Goal: Task Accomplishment & Management: Manage account settings

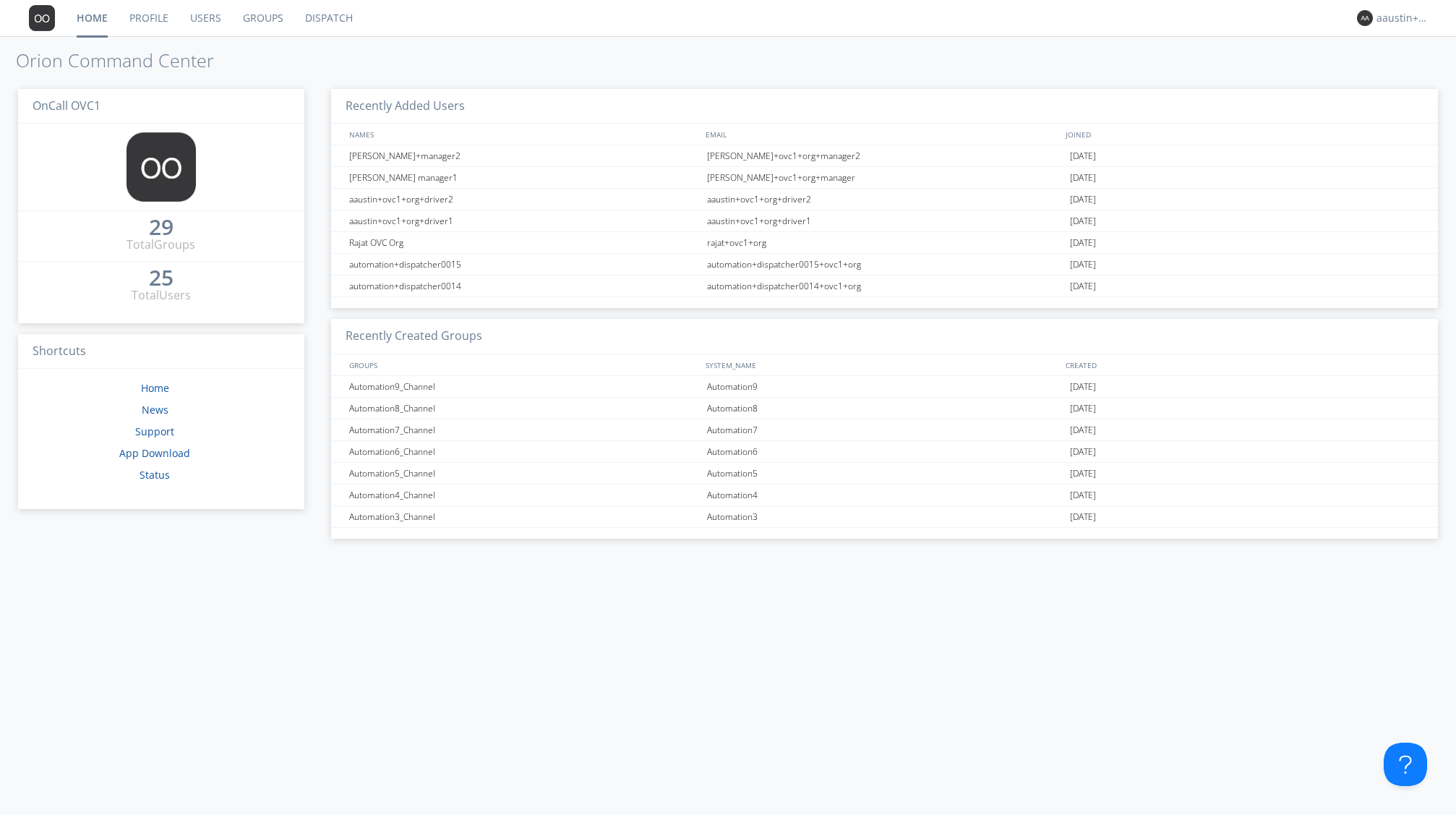
click at [259, 19] on link "Groups" at bounding box center [263, 18] width 62 height 36
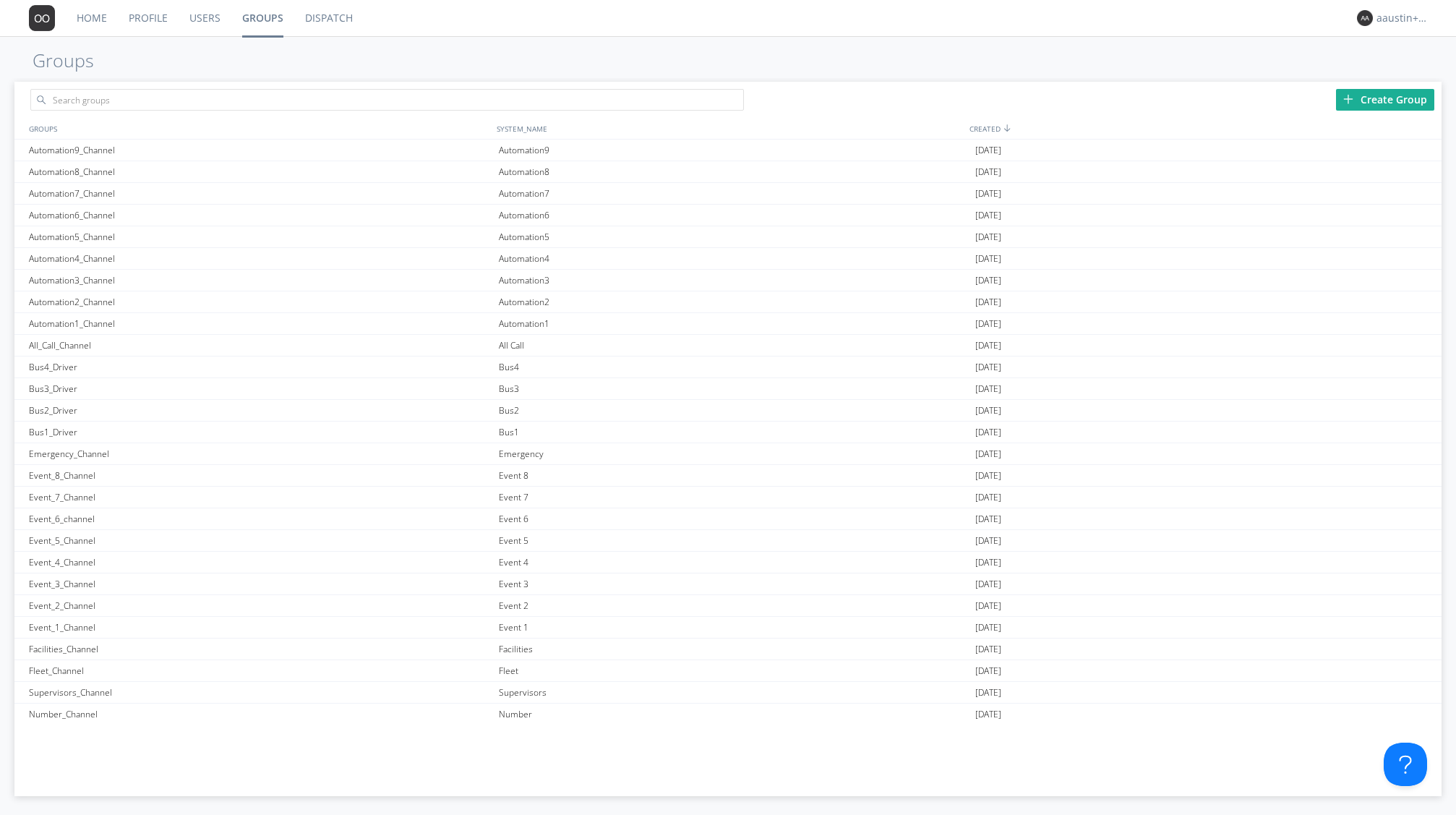
click at [1358, 99] on div "Create Group" at bounding box center [1386, 99] width 98 height 21
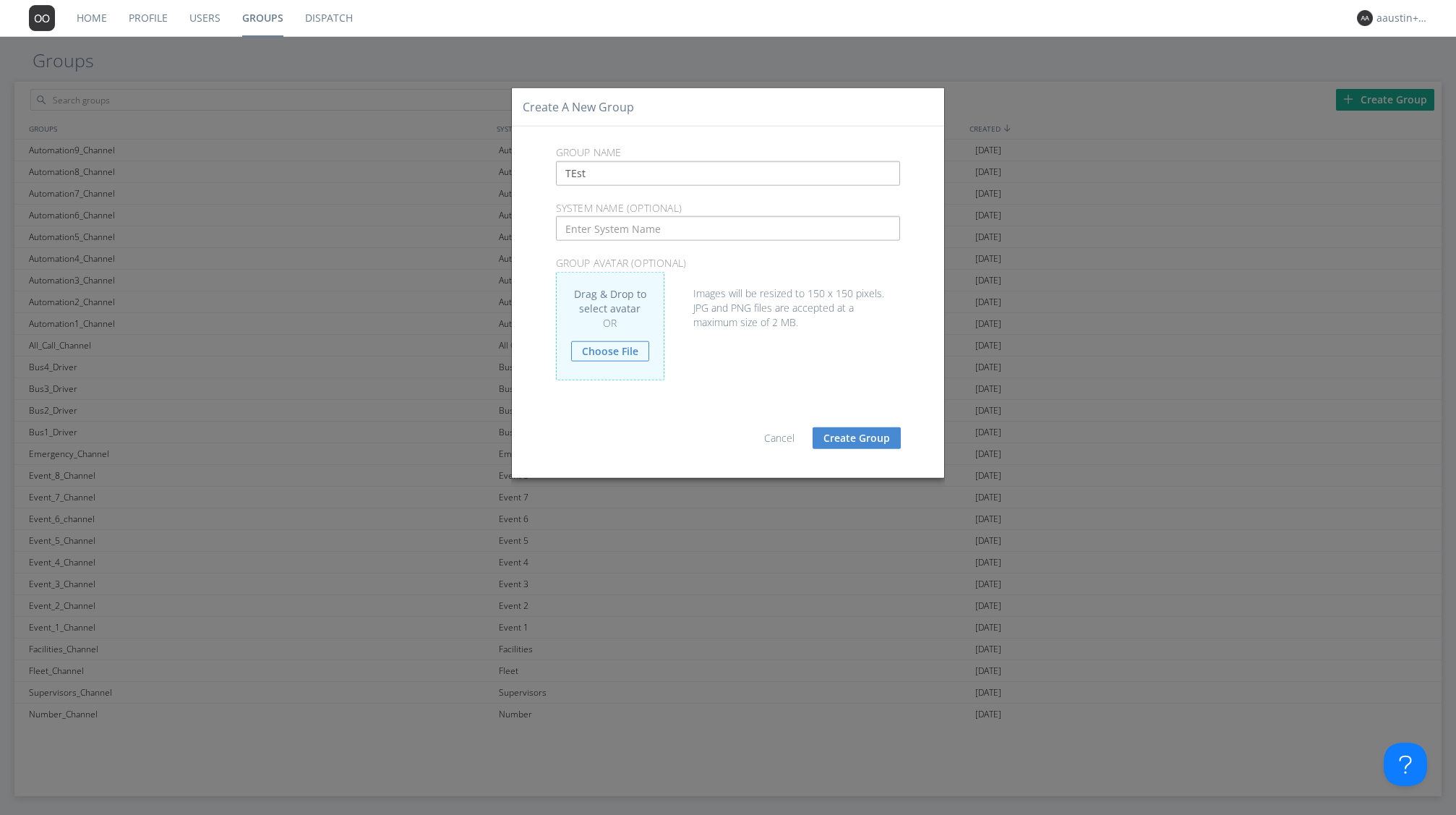
type input "TEst"
click at [631, 230] on input "text" at bounding box center [728, 229] width 345 height 25
type input "Test_xxx"
click at [827, 440] on button "Create Group" at bounding box center [857, 437] width 89 height 21
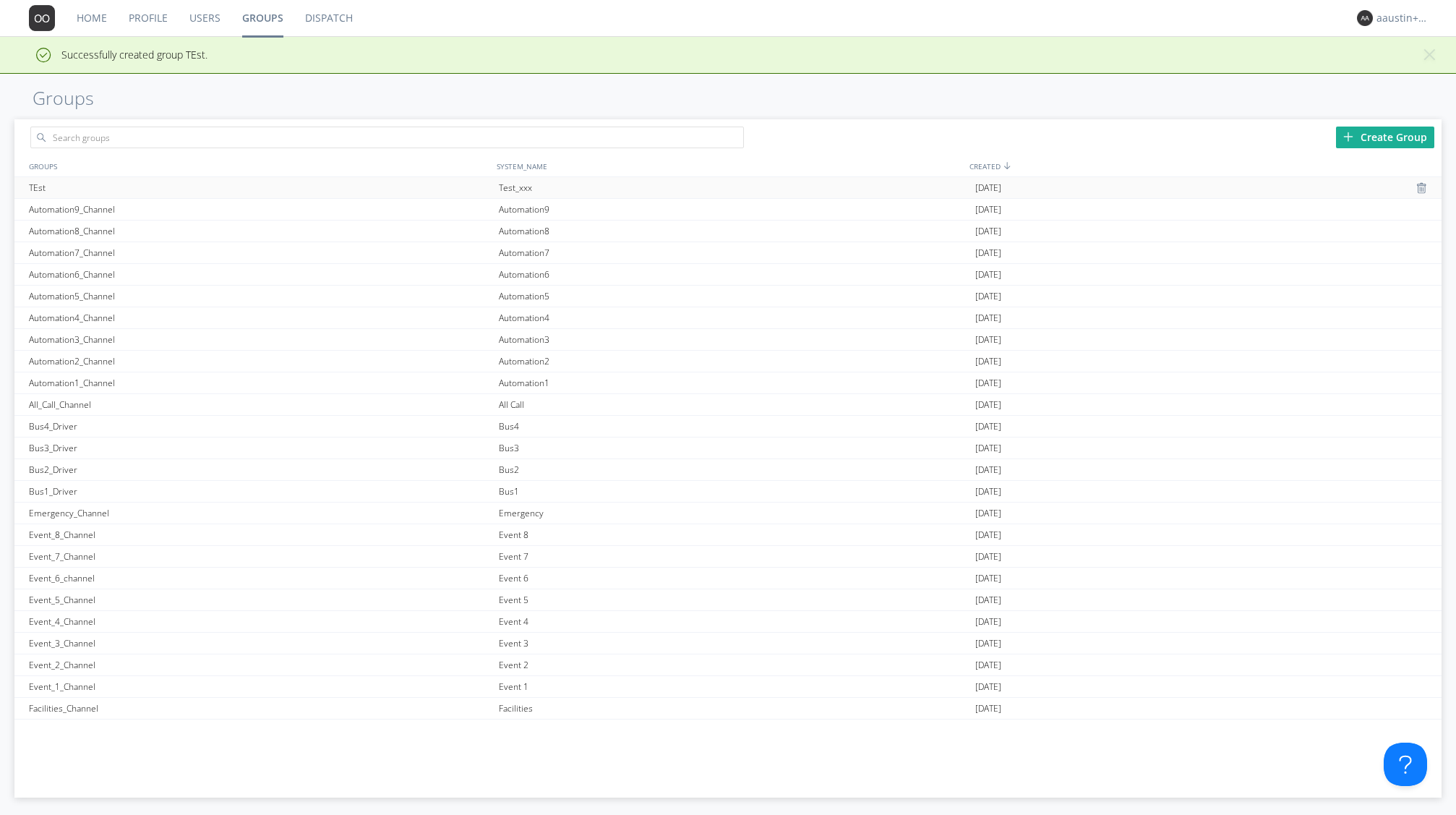
click at [518, 190] on div "Test_xxx" at bounding box center [733, 187] width 476 height 21
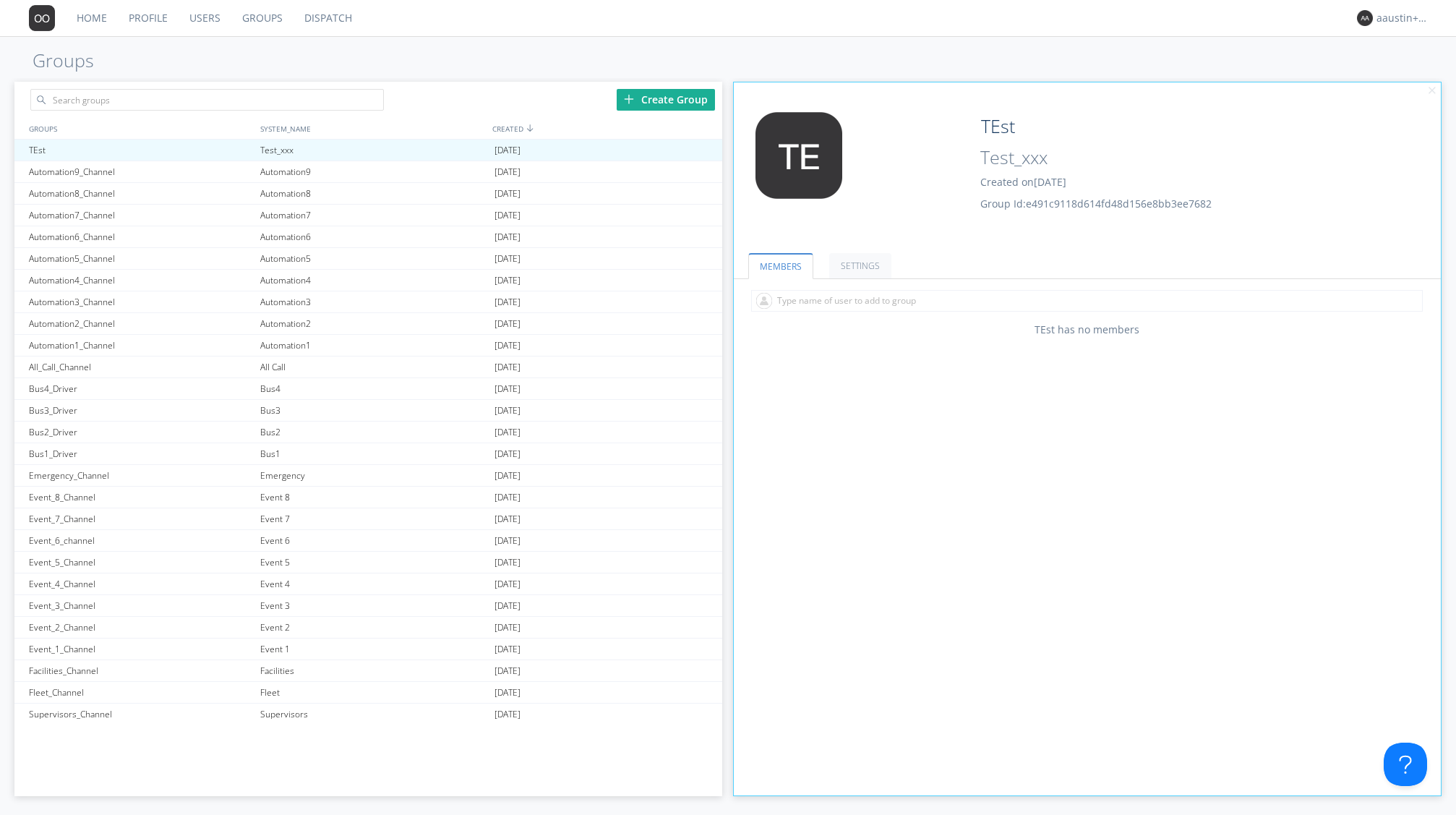
click at [772, 398] on div "MEMBERS SETTINGS TEst has no members talk permissions OFF Single speaker mode O…" at bounding box center [1087, 515] width 707 height 561
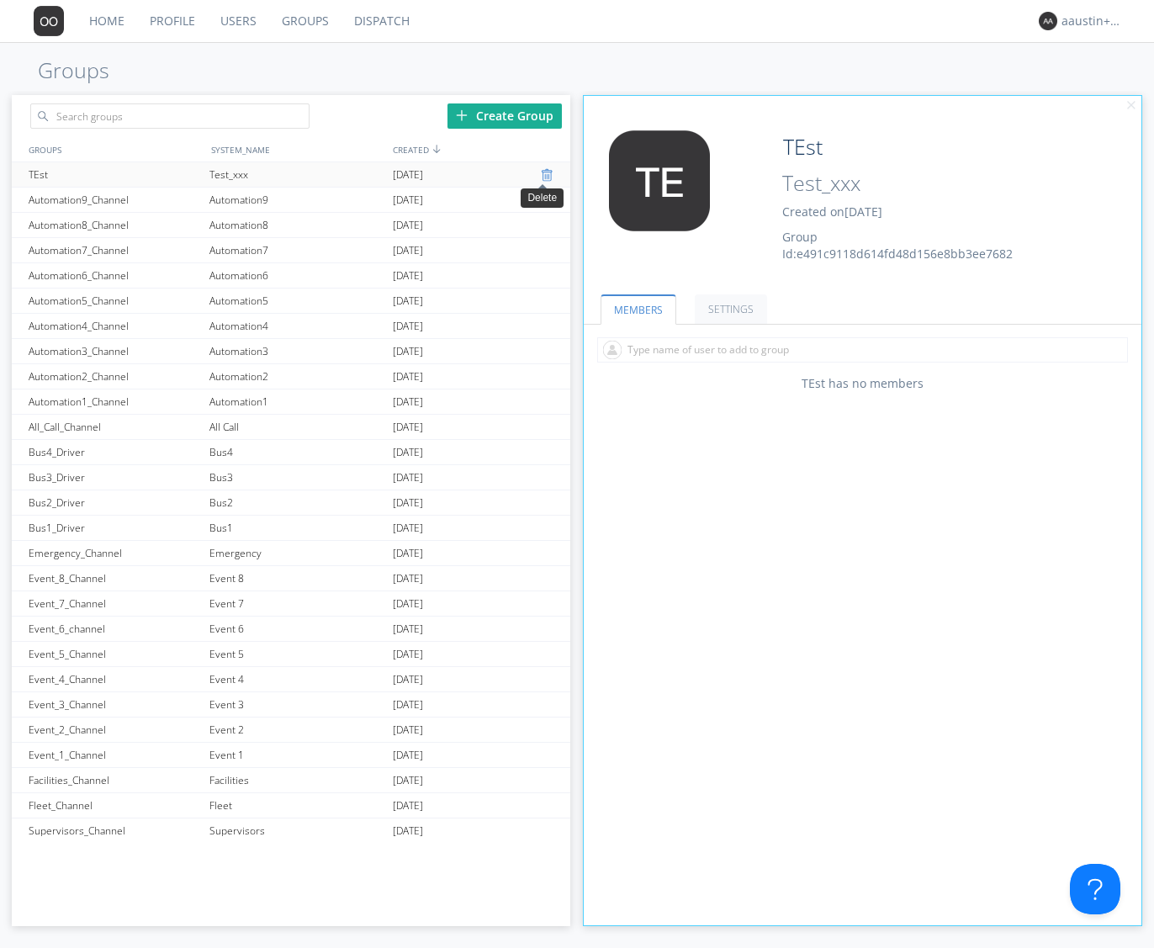
click at [541, 176] on div at bounding box center [549, 174] width 17 height 13
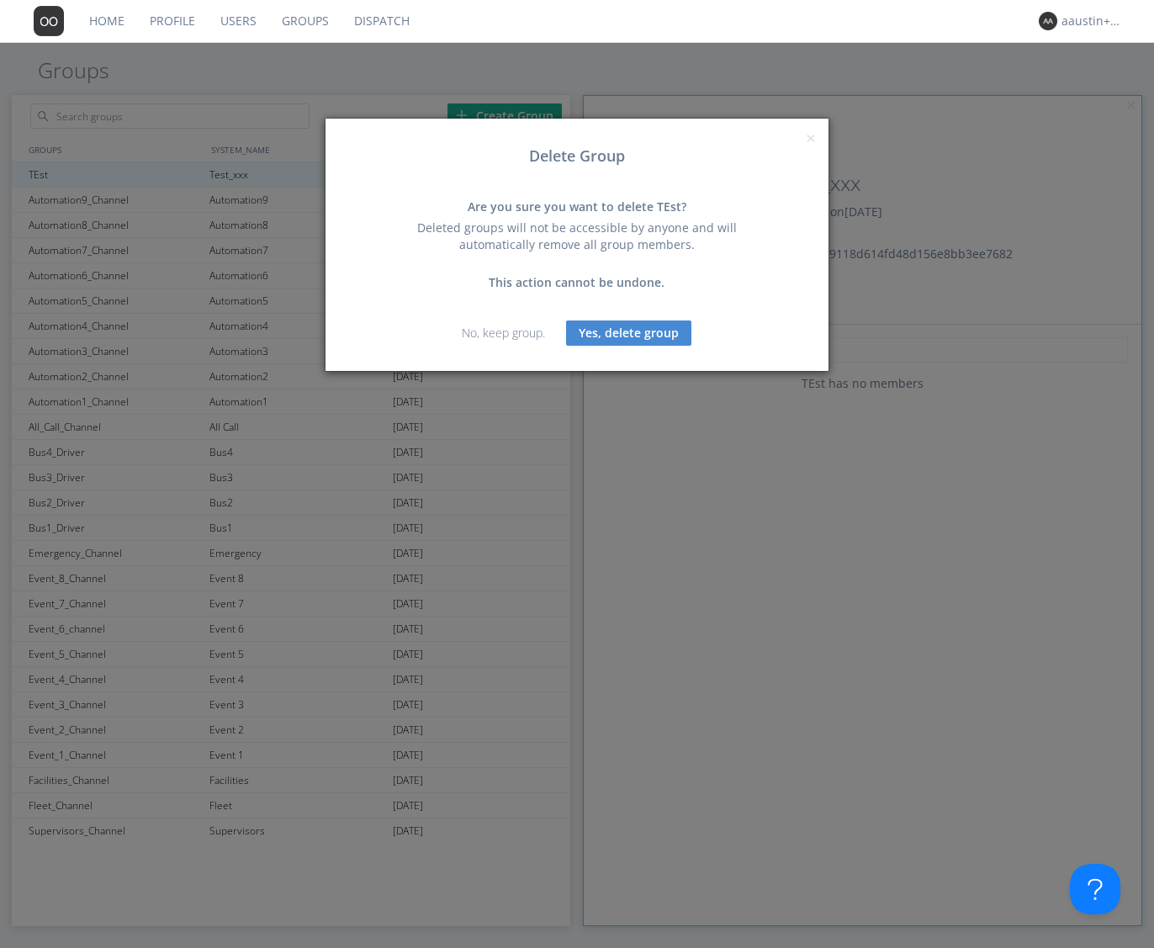
click at [605, 331] on button "Yes, delete group" at bounding box center [628, 333] width 125 height 25
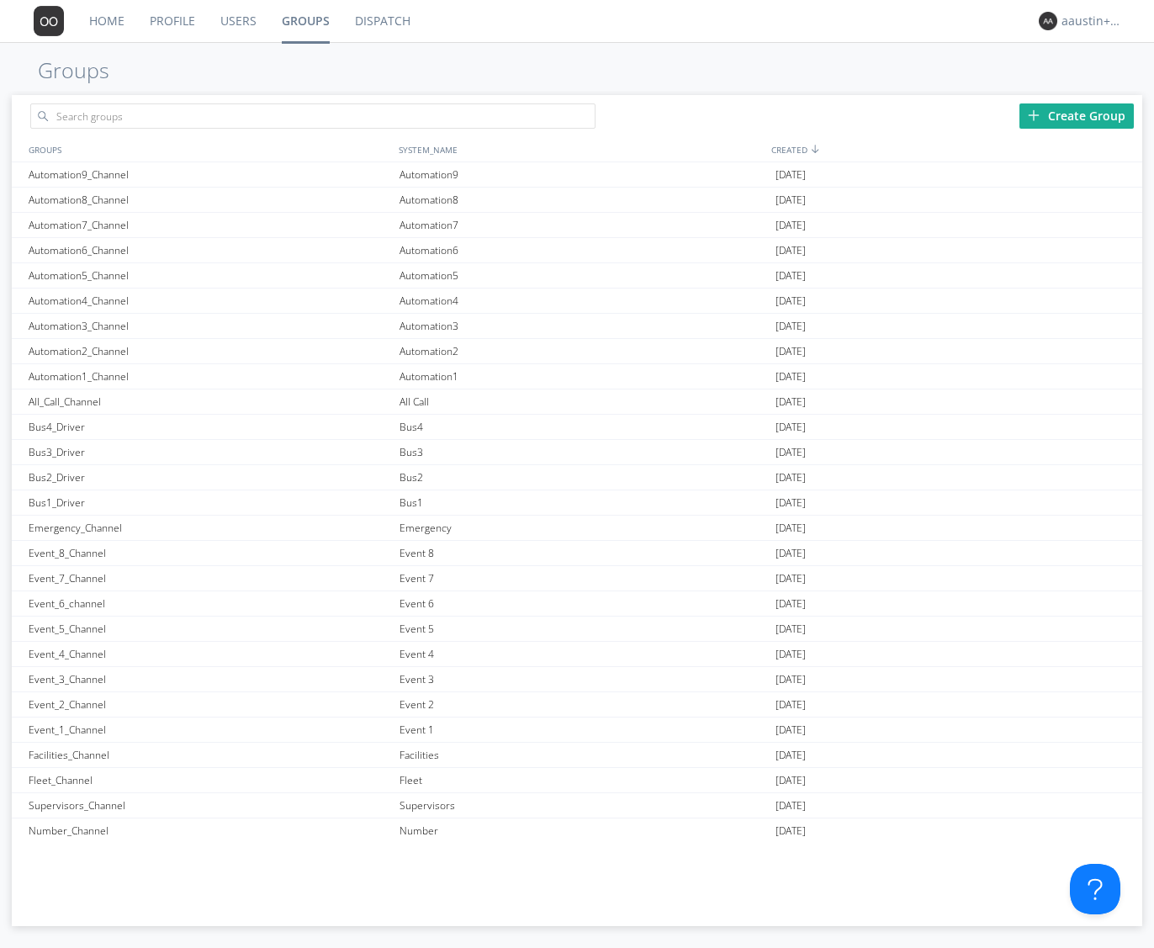
click at [380, 23] on link "Dispatch" at bounding box center [382, 21] width 81 height 42
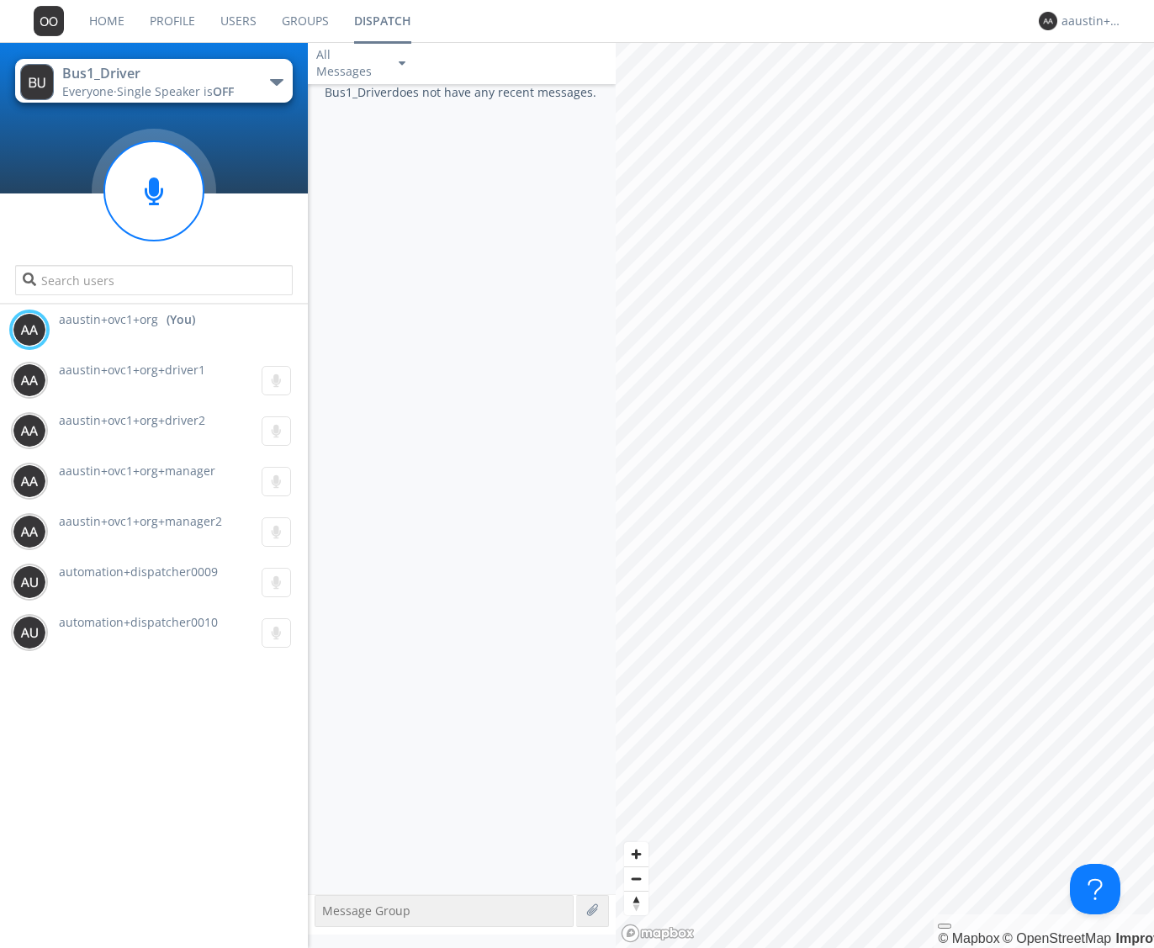
click at [297, 20] on link "Groups" at bounding box center [305, 21] width 72 height 42
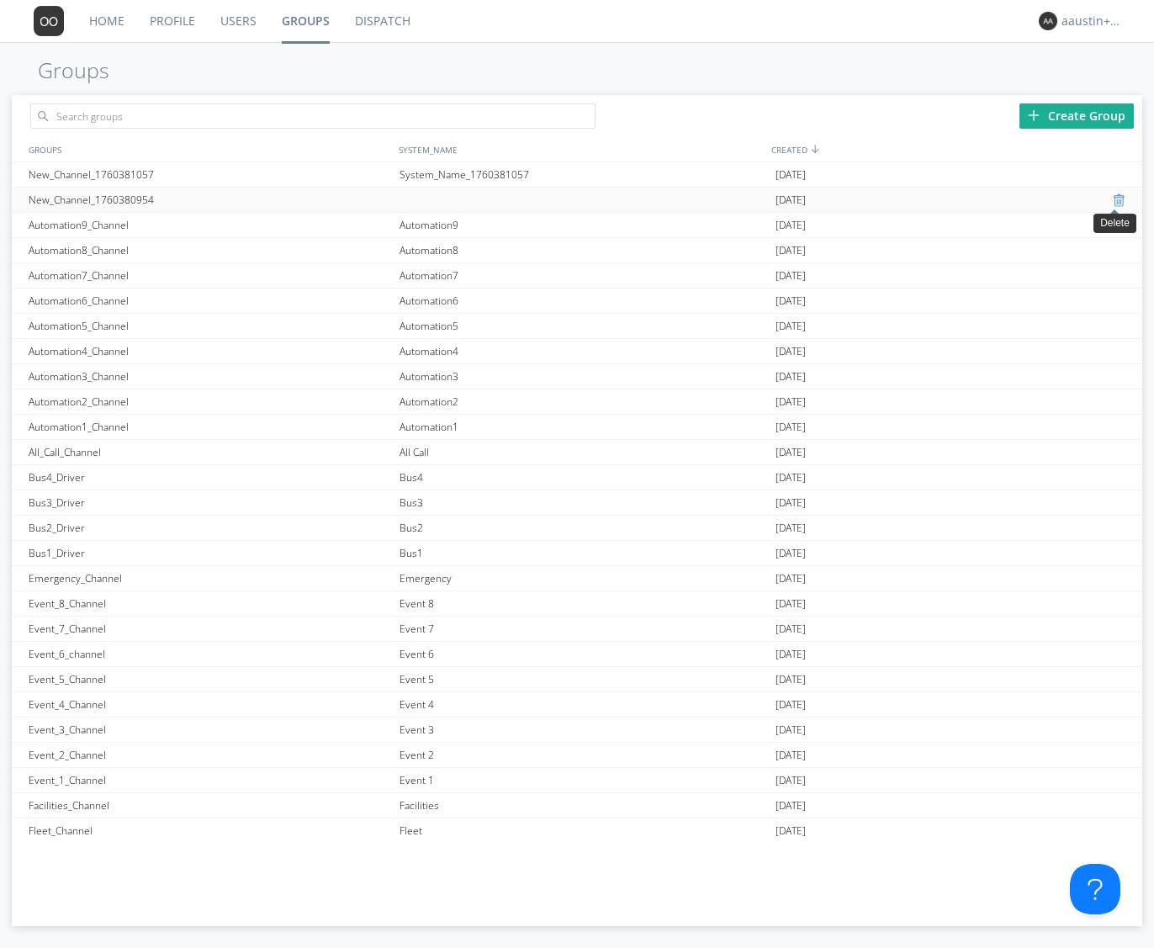
click at [1113, 199] on div at bounding box center [1121, 200] width 17 height 13
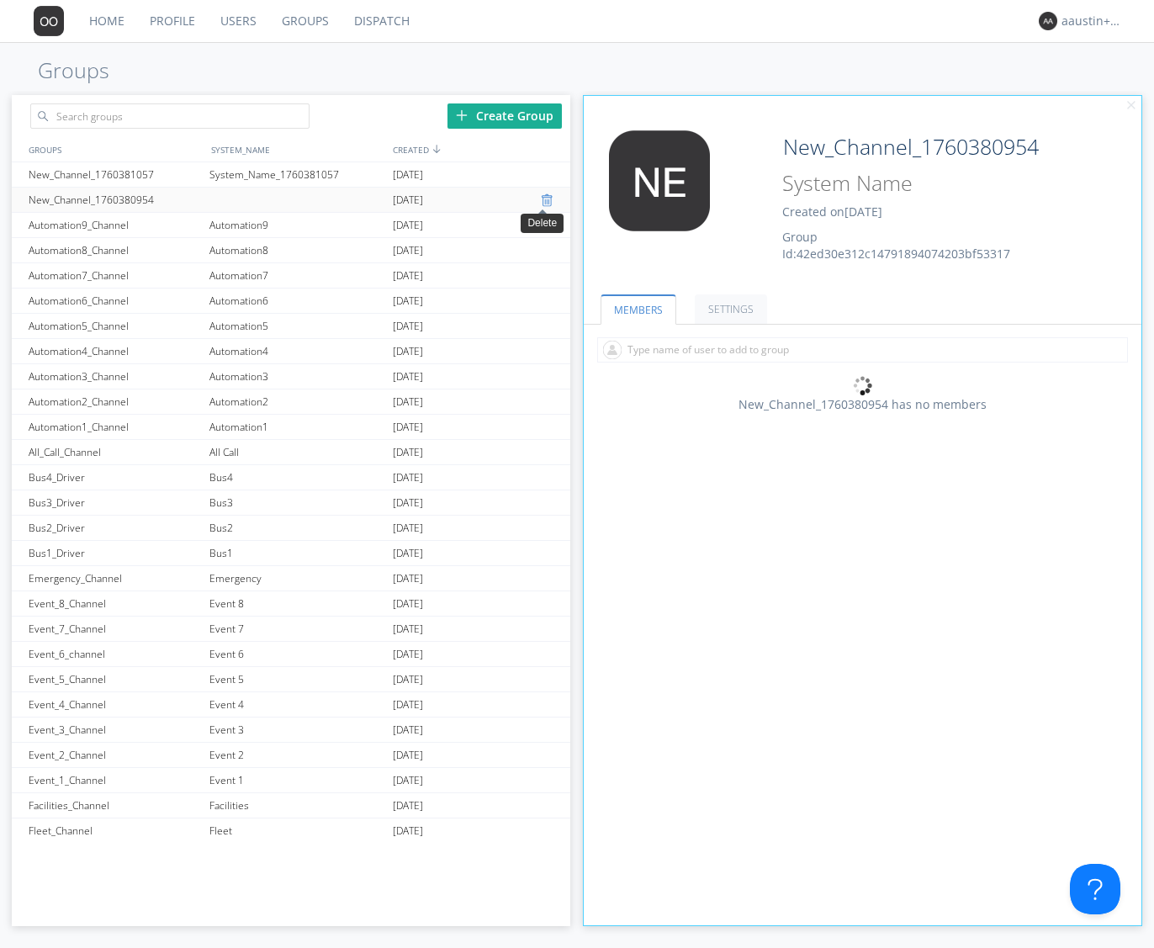
click at [541, 203] on div at bounding box center [549, 200] width 17 height 13
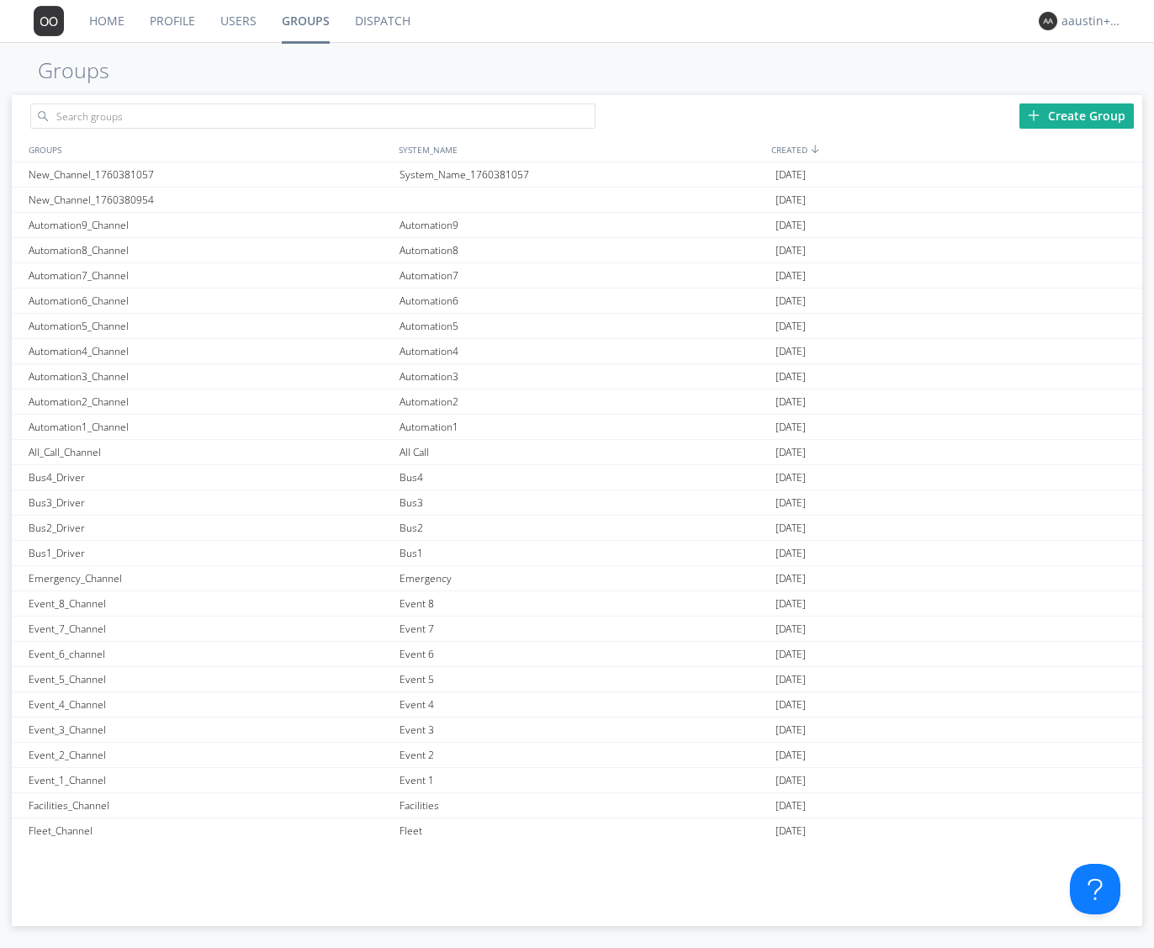
click at [236, 13] on link "Users" at bounding box center [238, 21] width 61 height 42
click at [1113, 173] on div at bounding box center [1121, 174] width 17 height 13
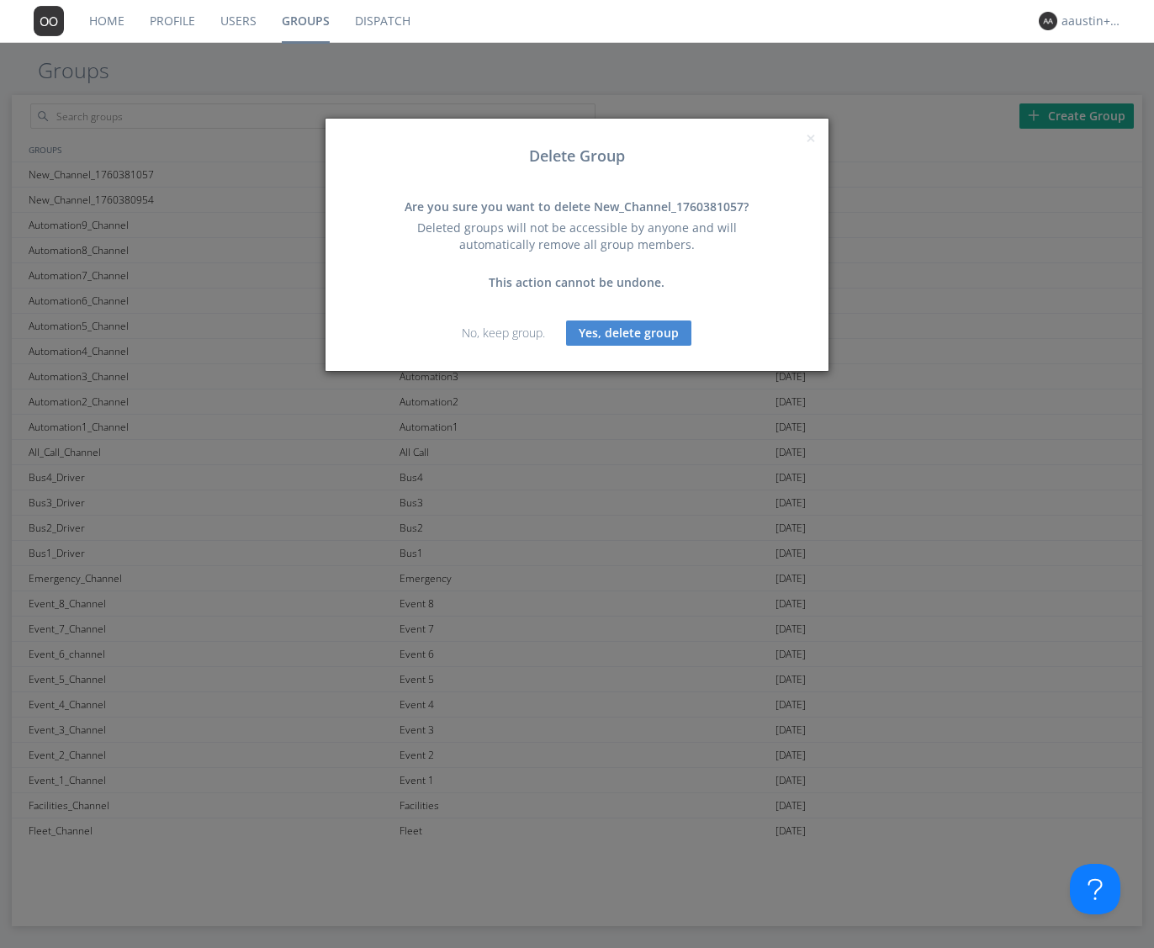
click at [635, 326] on button "Yes, delete group" at bounding box center [628, 333] width 125 height 25
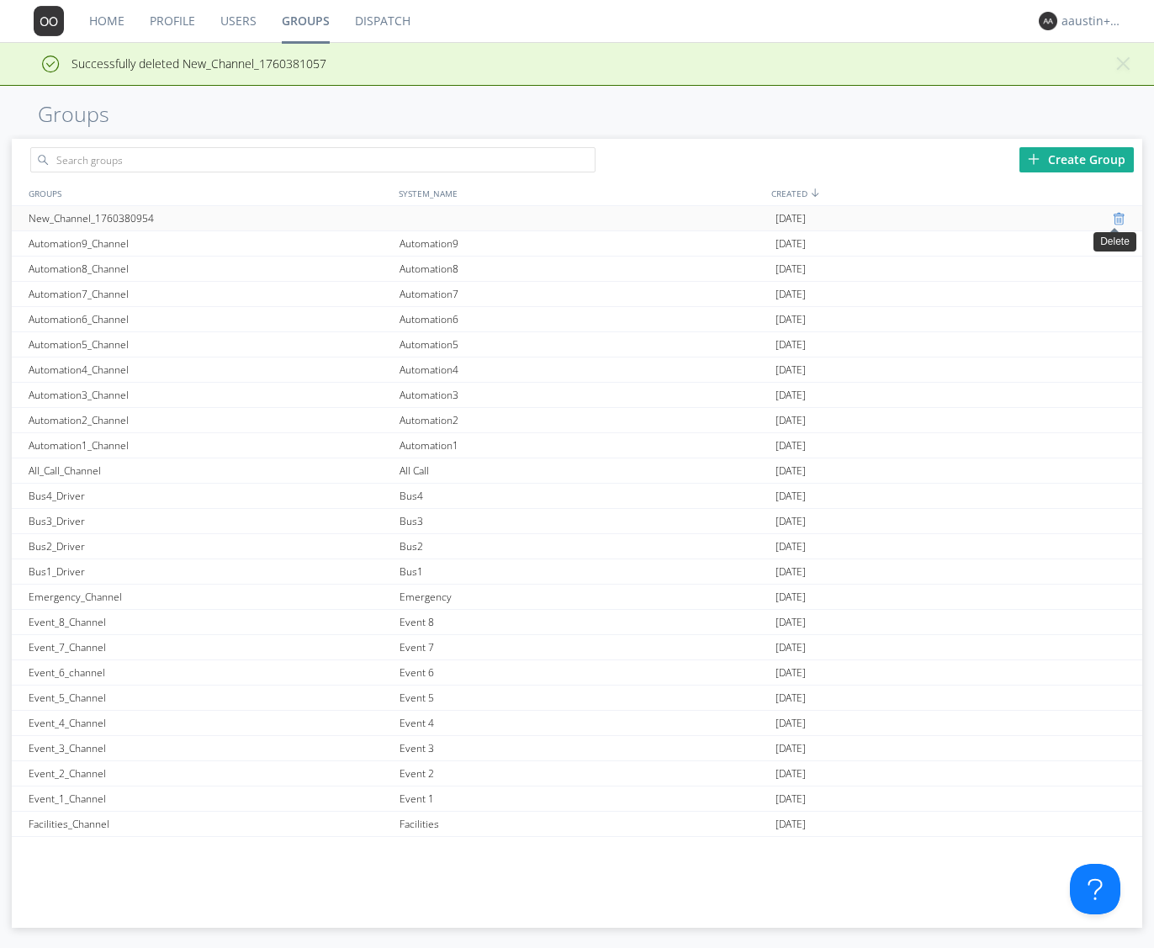
click at [1113, 215] on div at bounding box center [1121, 218] width 17 height 13
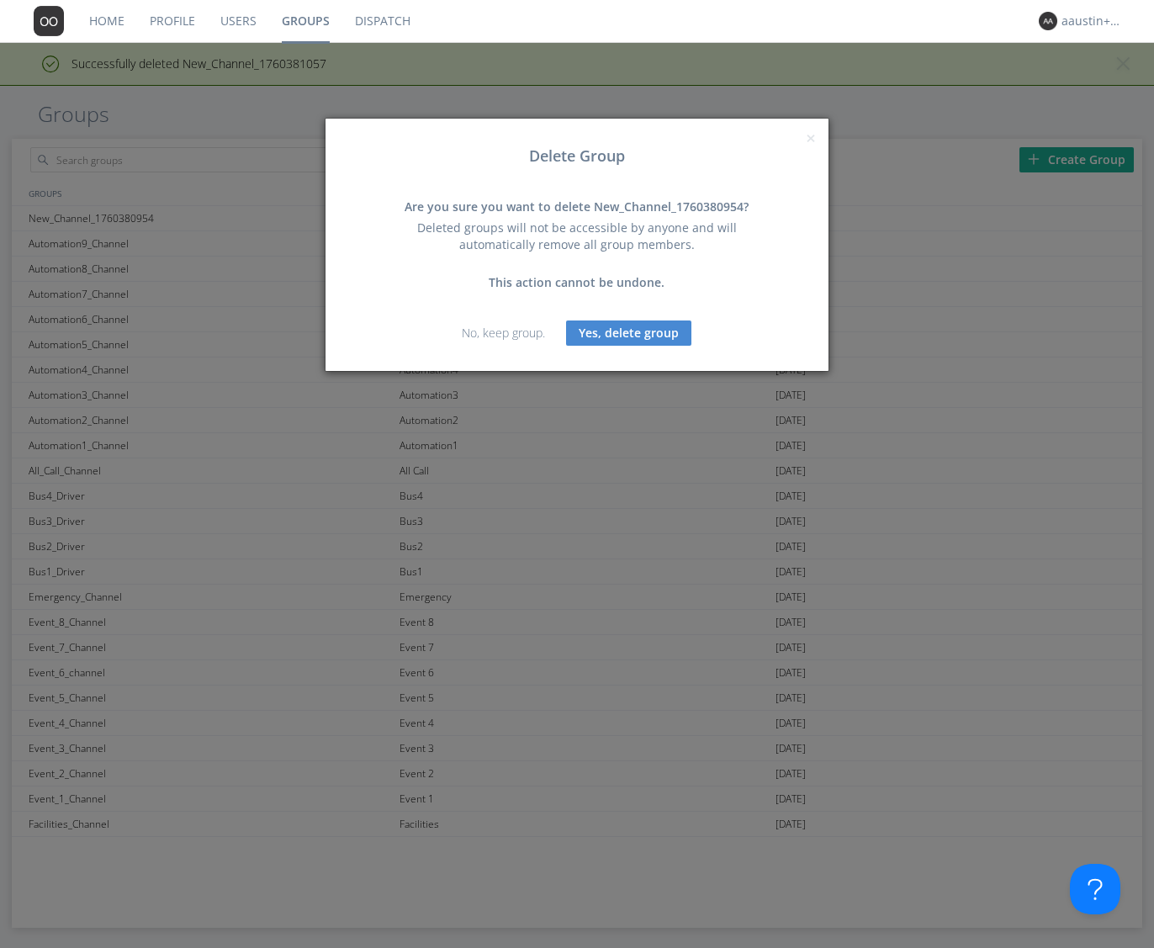
click at [628, 331] on button "Yes, delete group" at bounding box center [628, 333] width 125 height 25
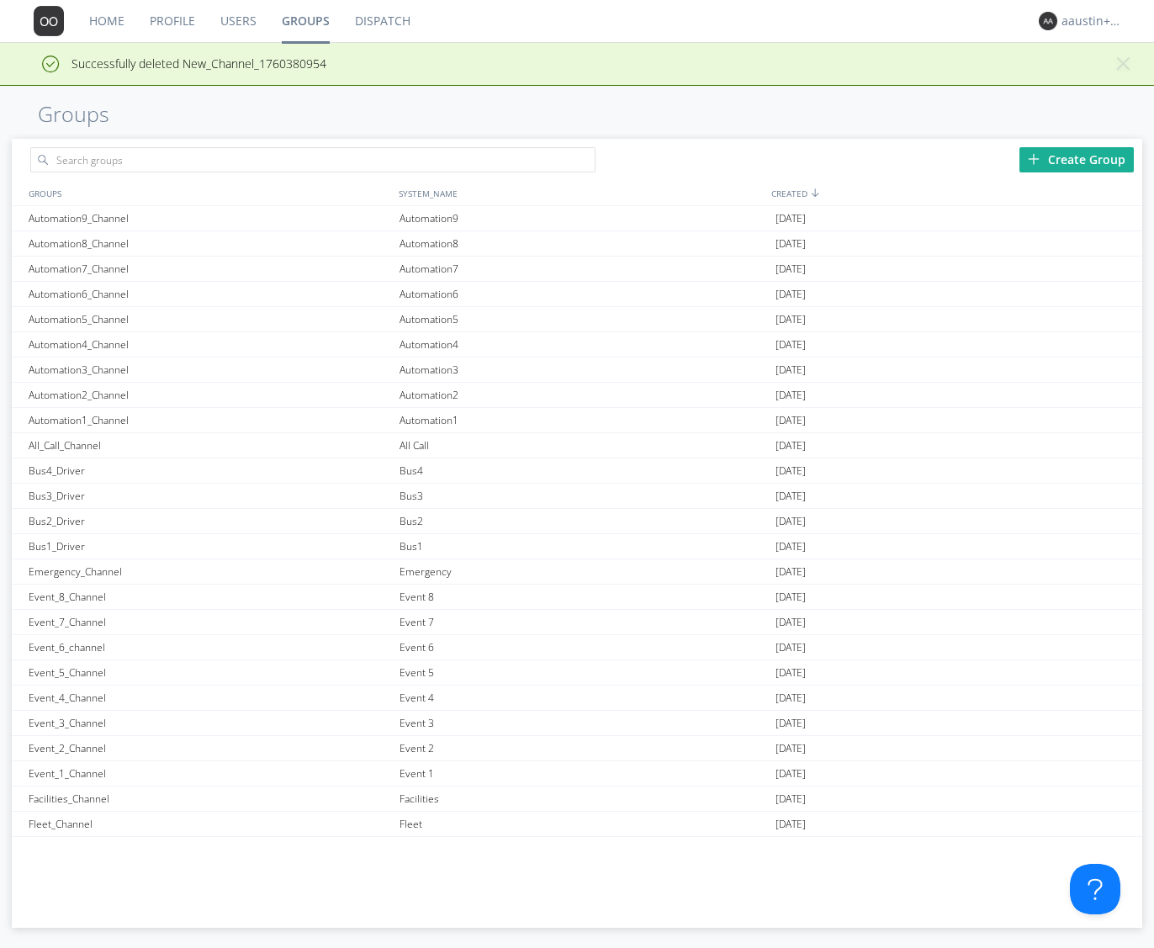
click at [369, 13] on link "Dispatch" at bounding box center [382, 21] width 81 height 42
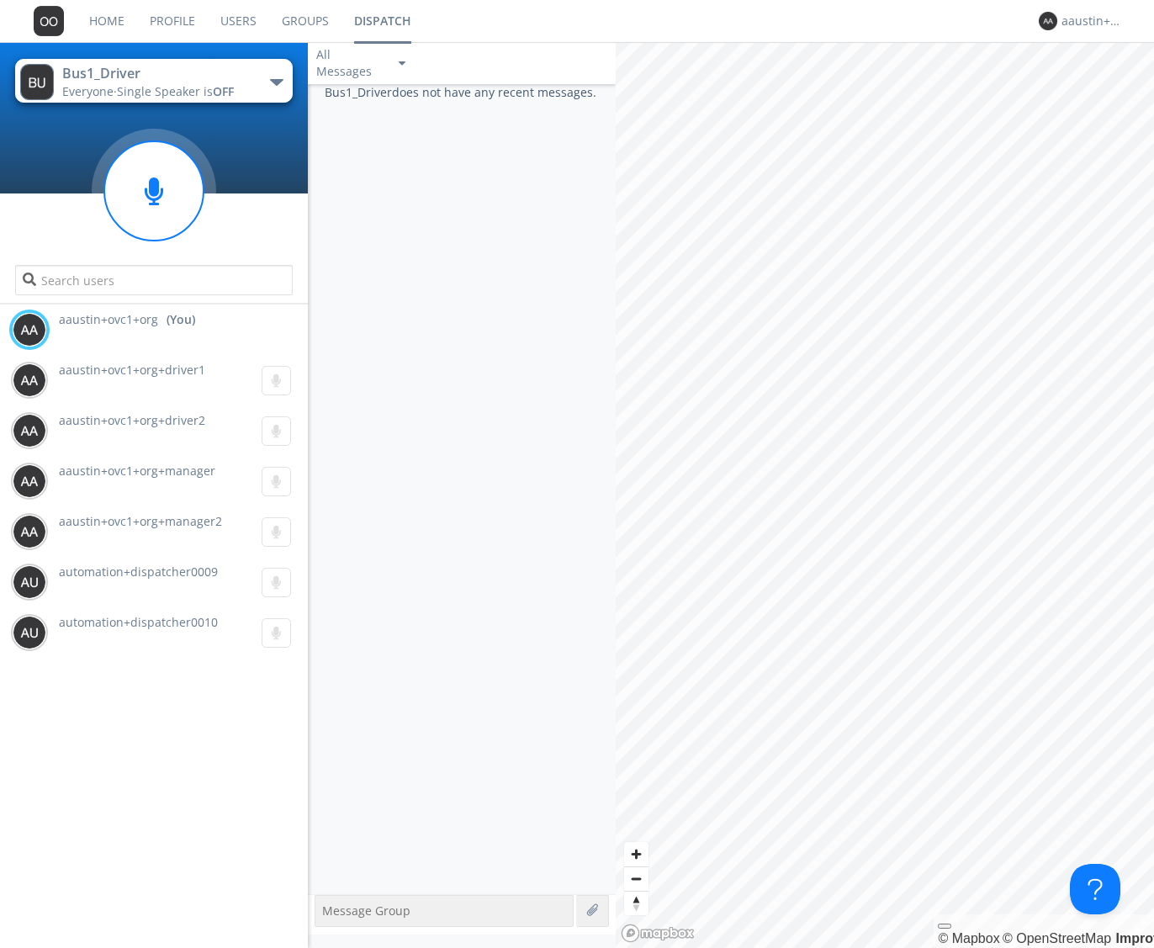
click at [314, 19] on link "Groups" at bounding box center [305, 21] width 72 height 42
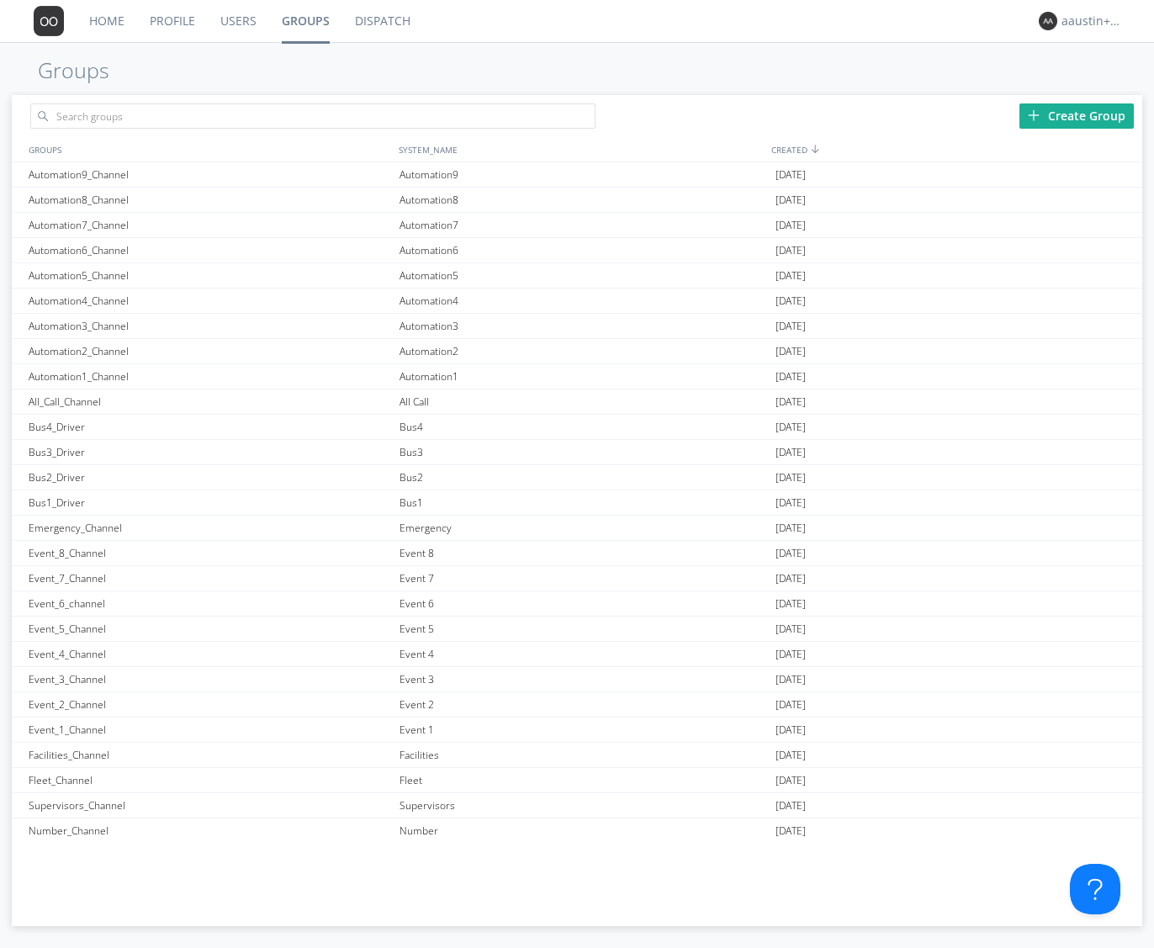
click at [254, 22] on link "Users" at bounding box center [238, 21] width 61 height 42
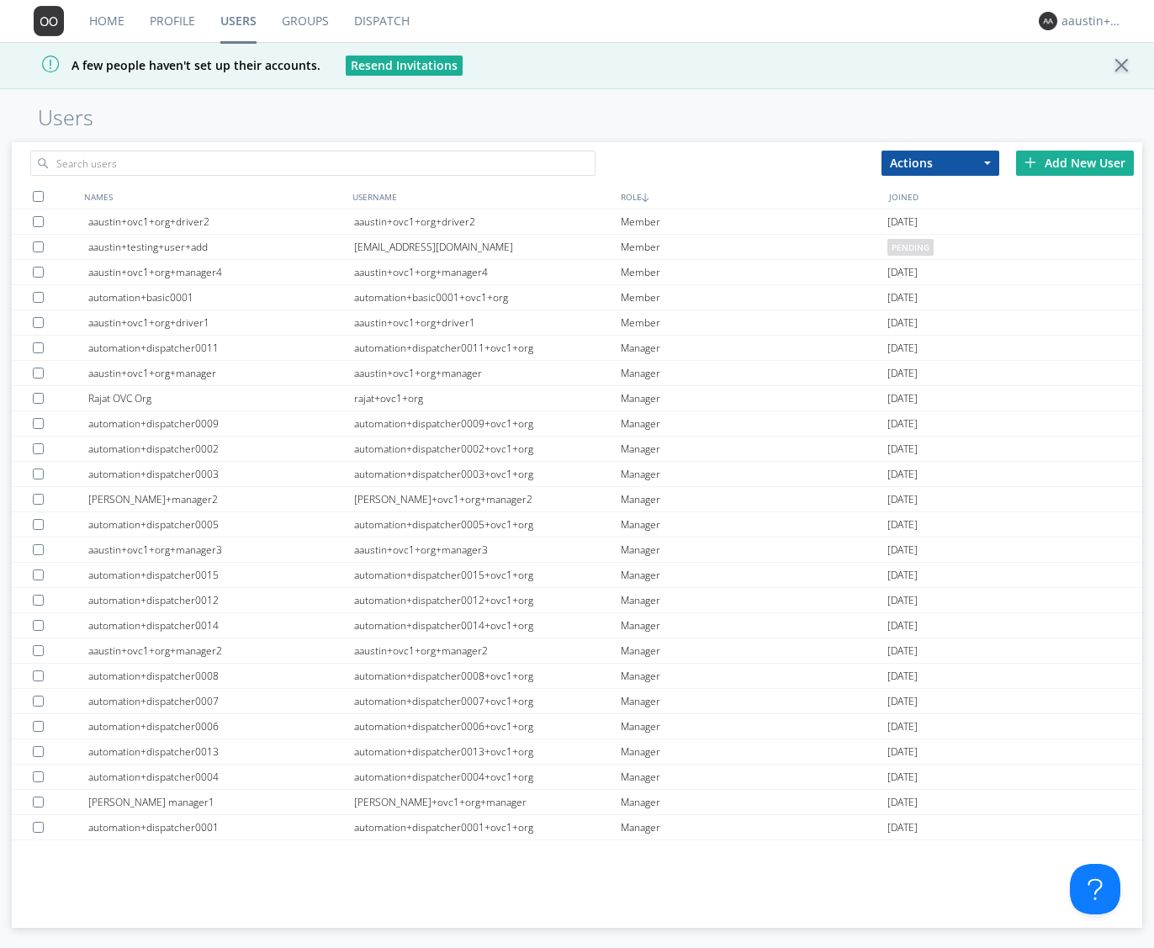
click at [171, 25] on link "Profile" at bounding box center [172, 21] width 71 height 42
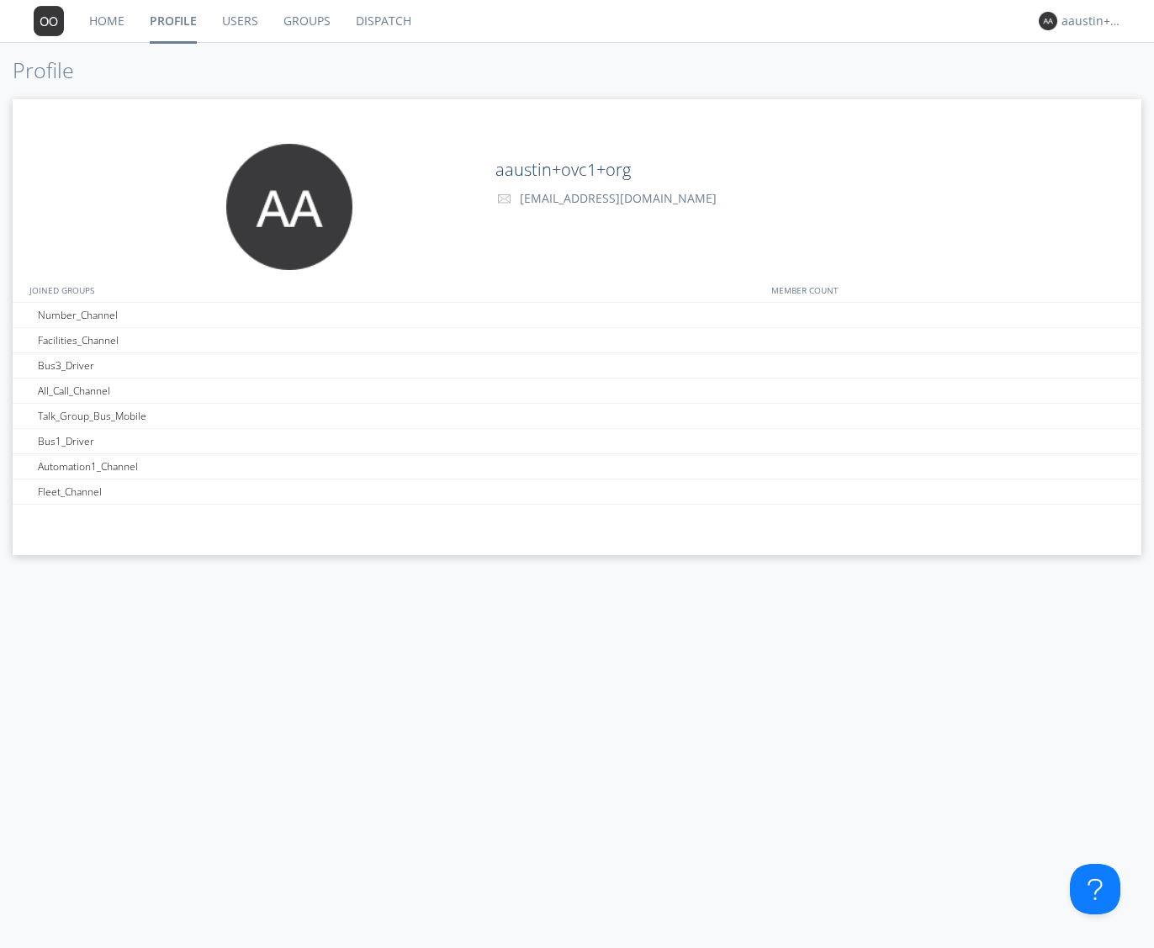
click at [93, 29] on link "Home" at bounding box center [107, 21] width 61 height 42
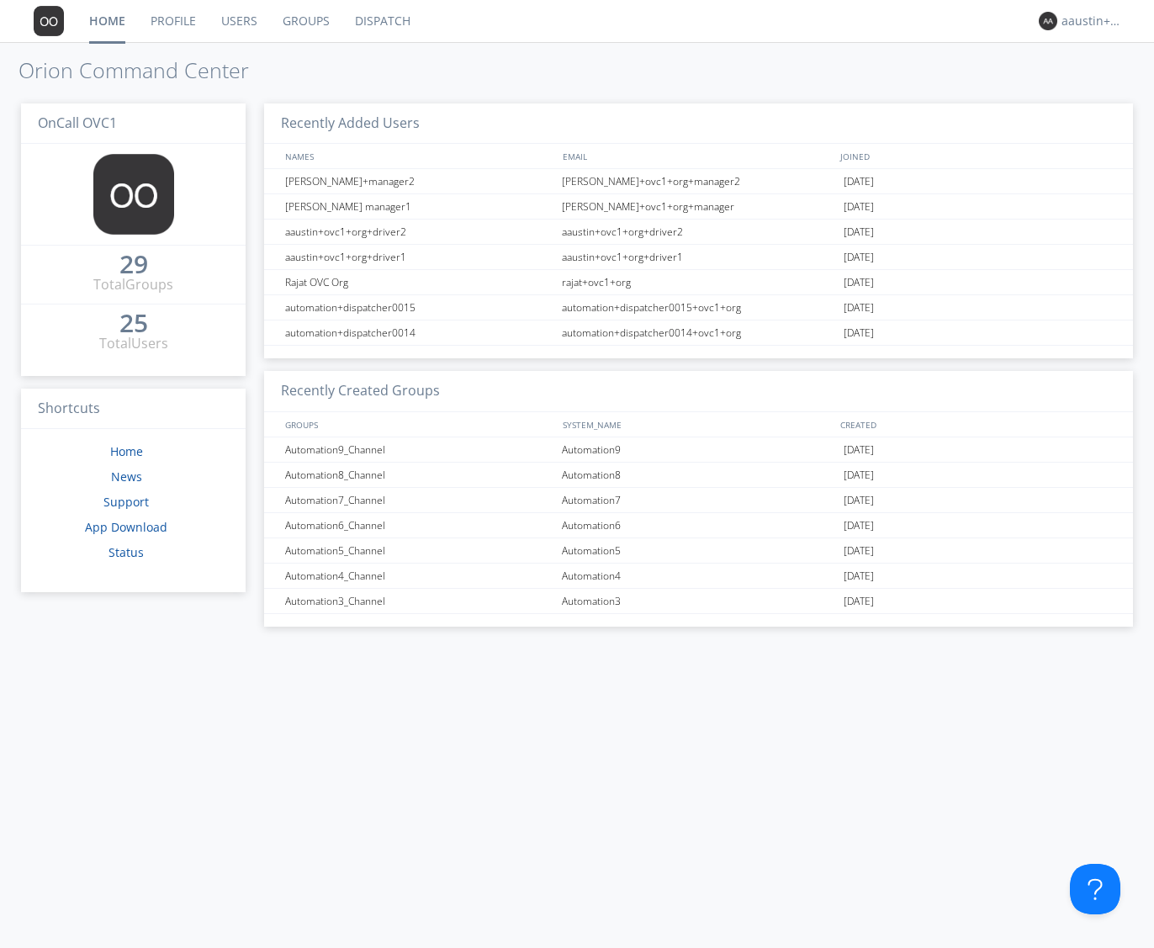
click at [286, 23] on link "Groups" at bounding box center [306, 21] width 72 height 42
